Goal: Use online tool/utility: Use online tool/utility

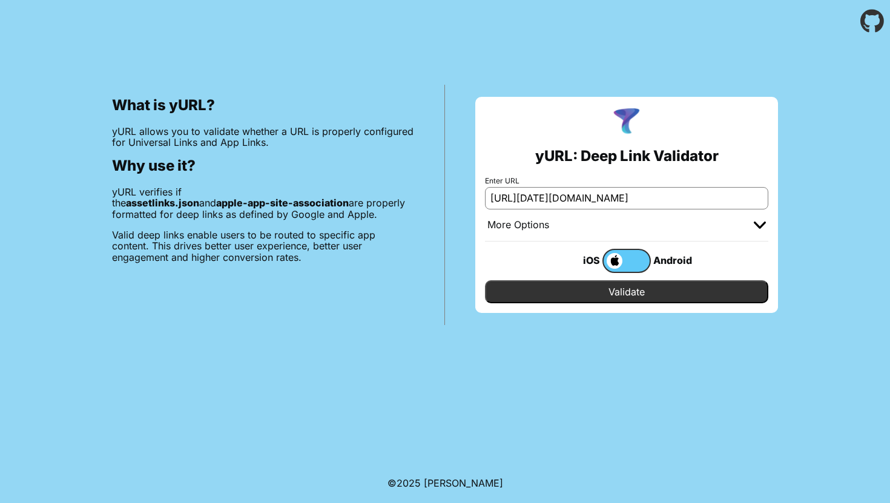
type input "[URL][DATE][DOMAIN_NAME]"
click at [558, 298] on input "Validate" at bounding box center [626, 291] width 283 height 23
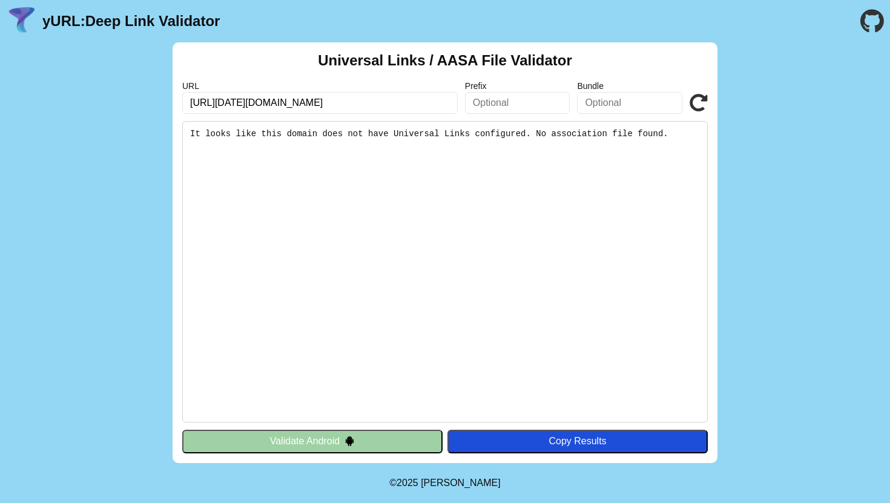
click at [528, 139] on pre "It looks like this domain does not have Universal Links configured. No associat…" at bounding box center [444, 271] width 525 height 301
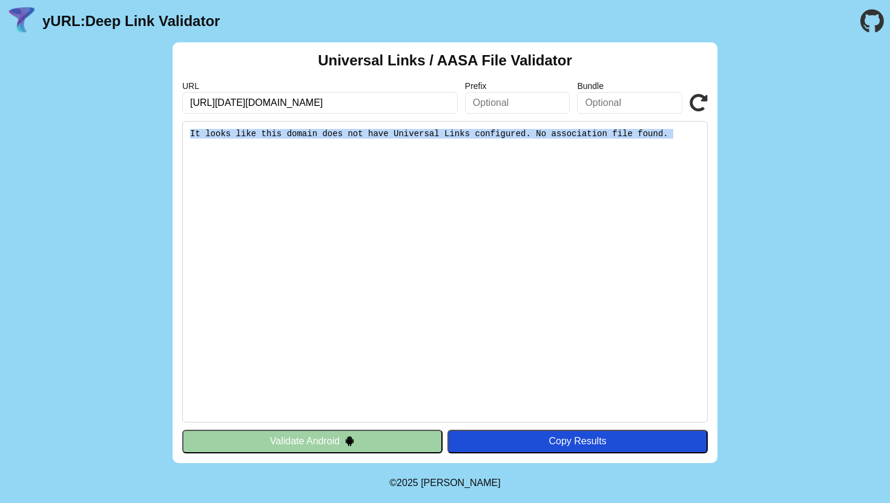
click at [528, 139] on pre "It looks like this domain does not have Universal Links configured. No associat…" at bounding box center [444, 271] width 525 height 301
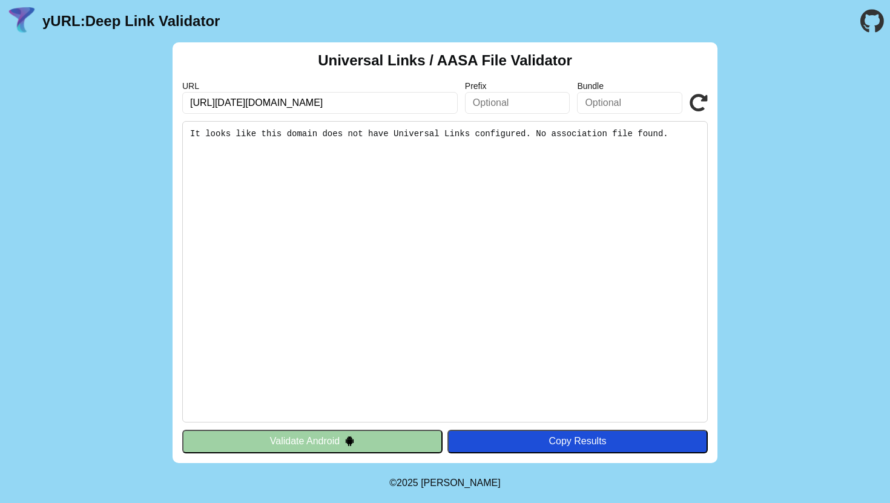
click at [544, 161] on pre "It looks like this domain does not have Universal Links configured. No associat…" at bounding box center [444, 271] width 525 height 301
click at [395, 107] on input "[URL][DATE][DOMAIN_NAME]" at bounding box center [319, 103] width 275 height 22
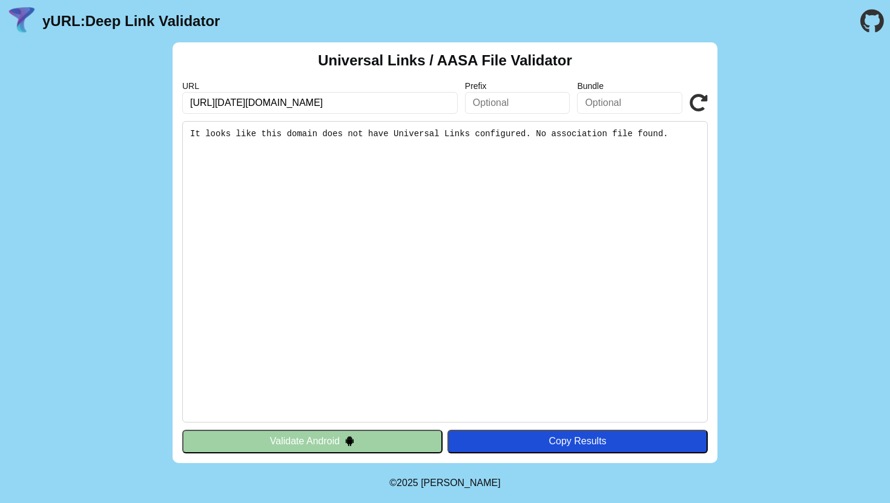
click at [395, 107] on input "[URL][DATE][DOMAIN_NAME]" at bounding box center [319, 103] width 275 height 22
